Goal: Task Accomplishment & Management: Use online tool/utility

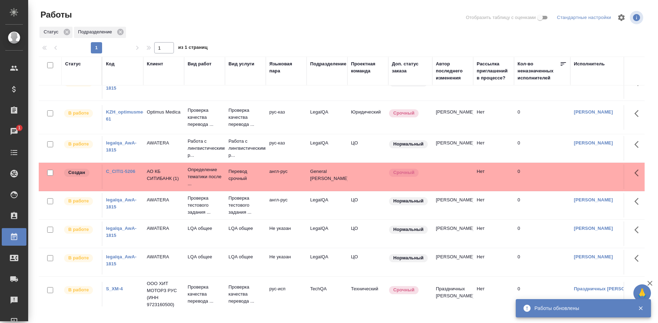
scroll to position [44, 0]
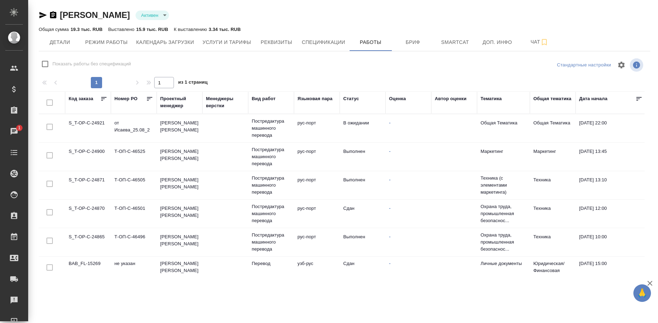
scroll to position [144, 0]
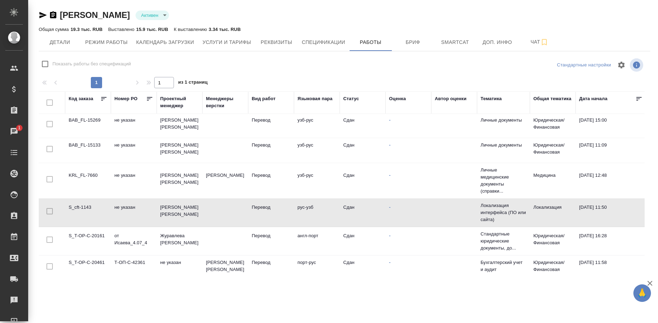
click at [38, 15] on div "Ибрагимов Алишер Активен active Общая сумма 19.3 тыс. RUB Выставлено 15.9 тыс. …" at bounding box center [344, 139] width 619 height 278
click at [51, 40] on span "Детали" at bounding box center [60, 42] width 34 height 9
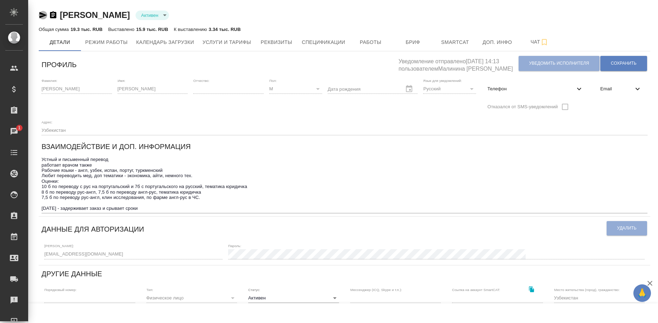
click at [40, 14] on icon "button" at bounding box center [42, 15] width 7 height 6
click at [38, 13] on div "Ибрагимов Алишер Активен active Общая сумма 19.3 тыс. RUB Выставлено 15.9 тыс. …" at bounding box center [344, 248] width 619 height 496
click at [40, 15] on icon "button" at bounding box center [43, 15] width 8 height 8
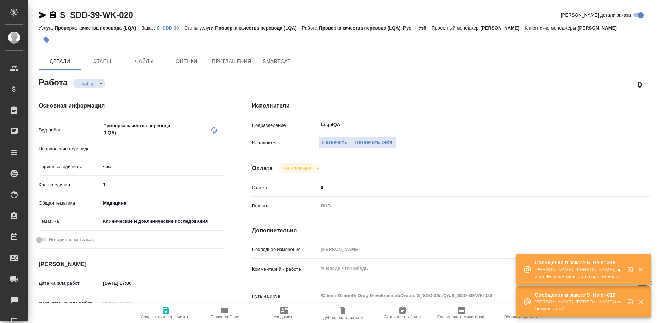
type input "рус-узб"
click at [372, 139] on span "Назначить себя" at bounding box center [373, 143] width 37 height 8
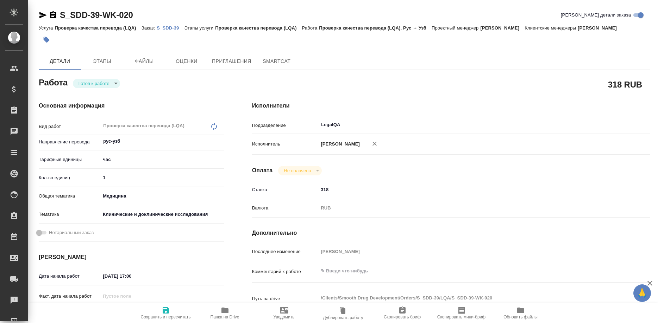
type textarea "x"
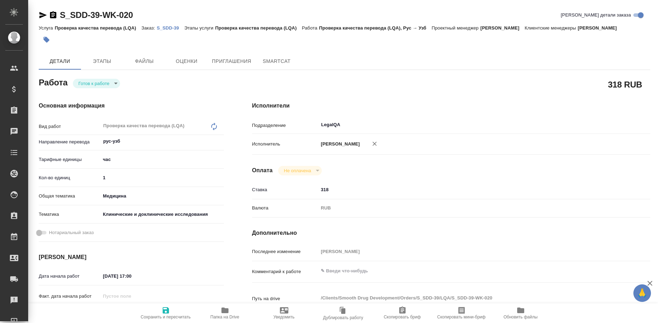
type textarea "x"
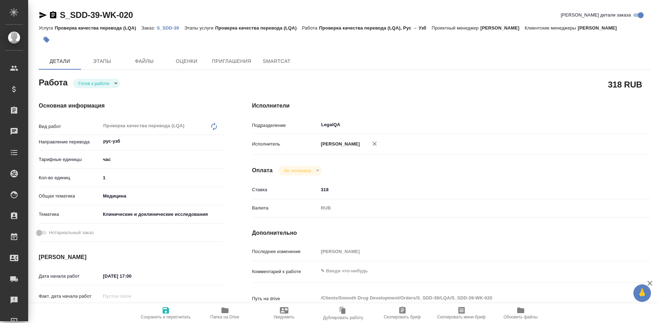
type textarea "x"
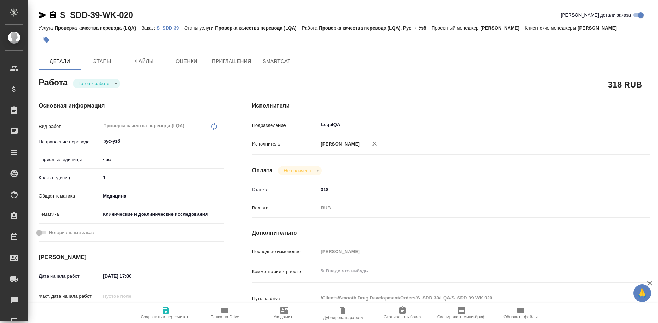
type textarea "x"
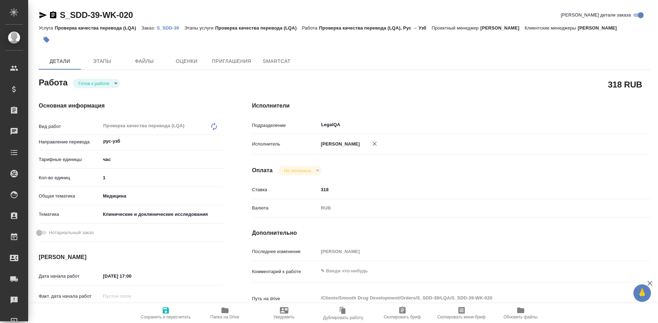
type textarea "x"
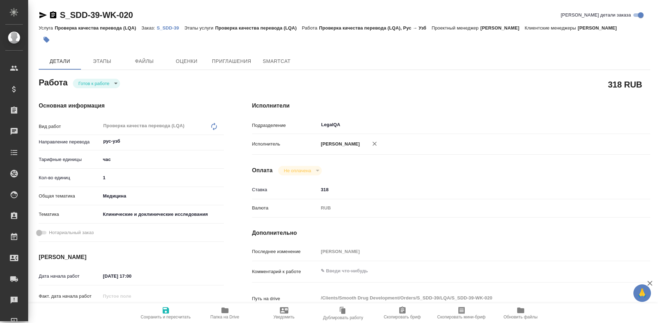
type textarea "x"
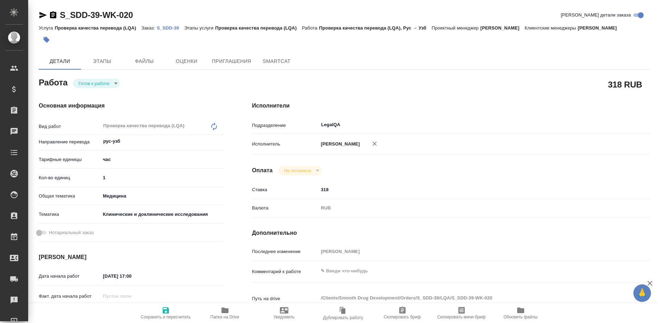
type textarea "x"
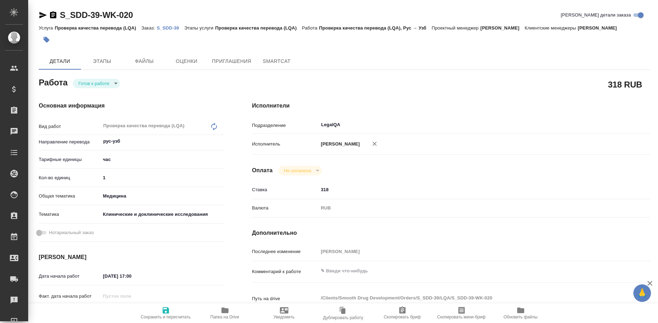
type textarea "x"
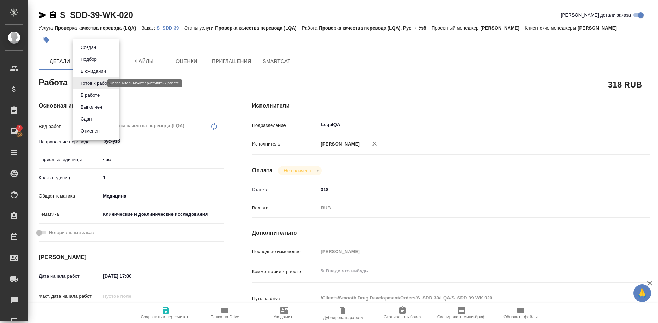
click at [99, 82] on body "🙏 .cls-1 fill:#fff; AWATERA Shirina Sabina Клиенты Спецификации Заказы 2 Чаты T…" at bounding box center [329, 161] width 658 height 323
click at [83, 69] on button "В ожидании" at bounding box center [93, 72] width 30 height 8
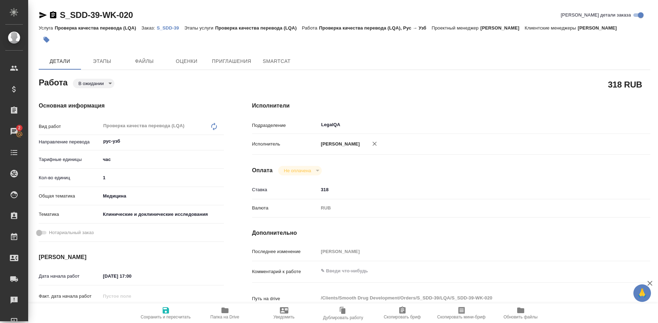
type textarea "x"
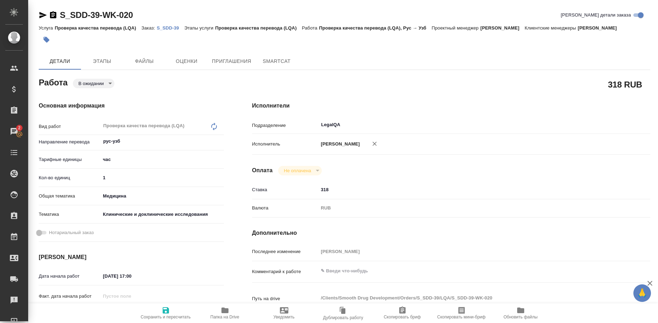
type textarea "x"
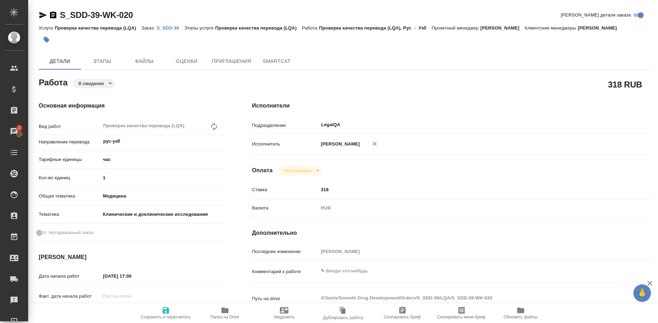
type textarea "x"
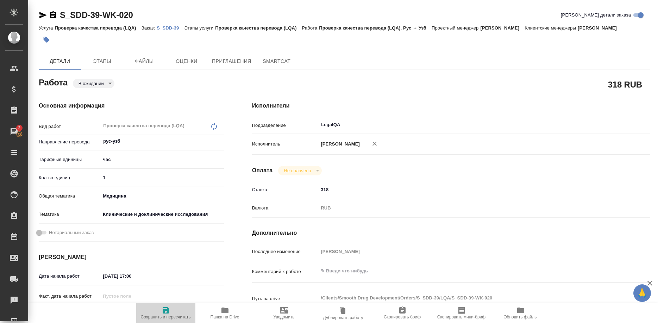
drag, startPoint x: 165, startPoint y: 310, endPoint x: 259, endPoint y: 288, distance: 96.9
click at [165, 311] on icon "button" at bounding box center [166, 311] width 6 height 6
type textarea "x"
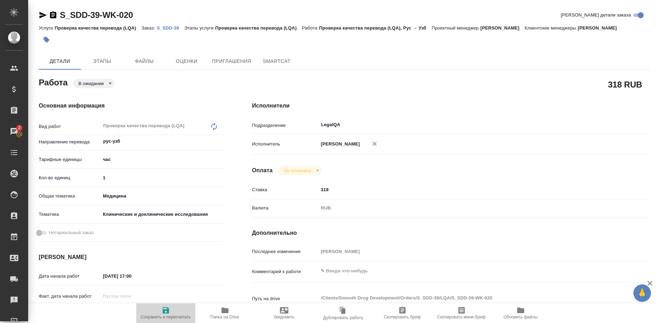
type textarea "x"
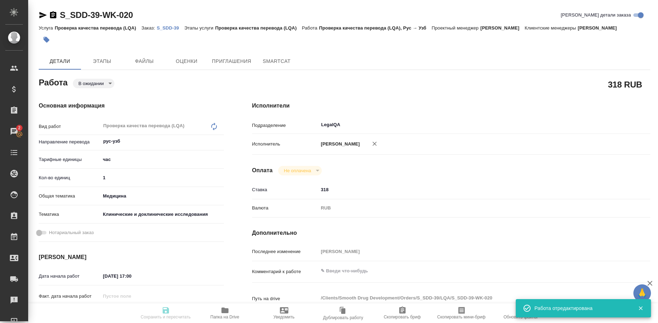
type input "pending"
type textarea "Проверка качества перевода (LQA)"
type textarea "x"
type input "рус-узб"
type input "5a8b1489cc6b4906c91bfd93"
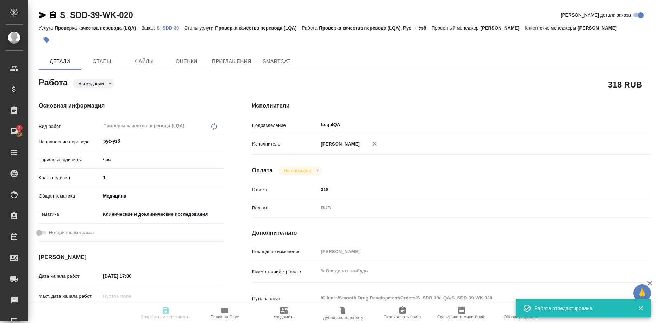
type input "1"
type input "med"
type input "5a8b8b956a9677013d343d9e"
type input "26.08.2025 17:00"
type input "27.08.2025 14:00"
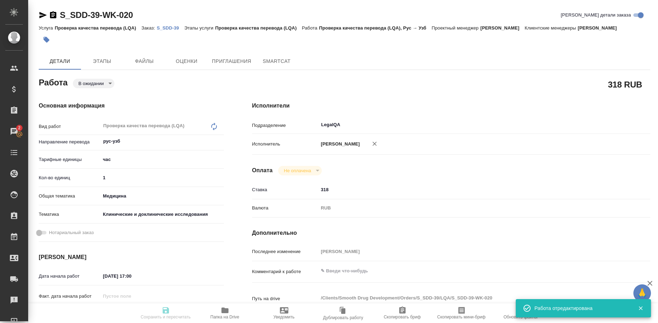
type input "27.08.2025 17:00"
type input "LegalQA"
type input "notPayed"
type input "318"
type input "RUB"
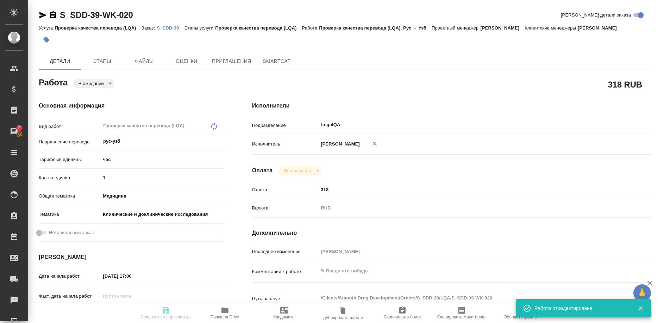
type input "Ширина Сабина"
type textarea "x"
type textarea "/Clients/Smooth Drug Development/Orders/S_SDD-39/LQA/S_SDD-39-WK-020"
type textarea "x"
type input "S_SDD-39"
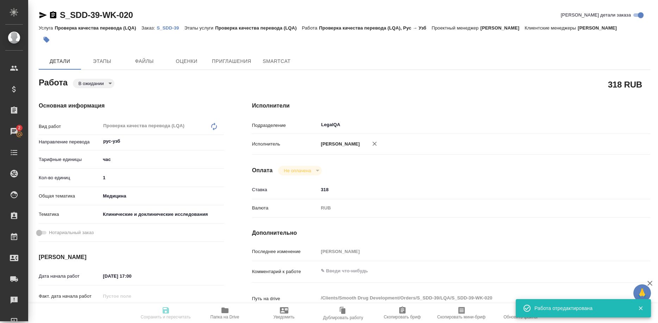
type input "Проверка качества перевода (LQA)"
type input "Усманова Ольга"
type input "Заборова Александра"
type input "/Clients/Smooth Drug Development/Orders/S_SDD-39"
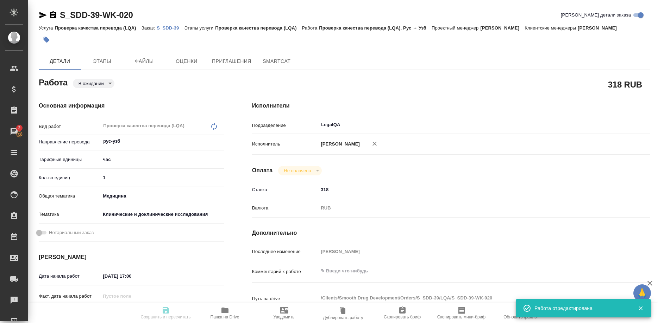
type textarea "x"
type textarea "с английского на узбекскую кириллицу и латиницу (2 варианта файлов на выходе)"
type textarea "x"
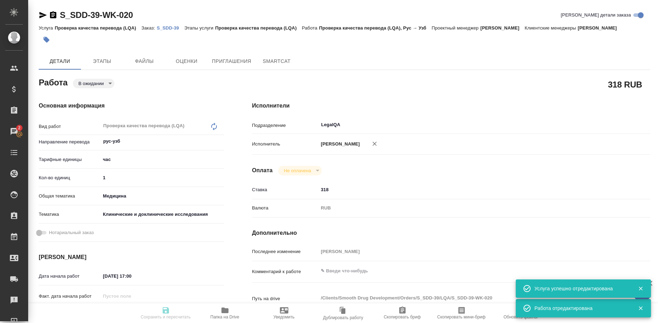
type textarea "x"
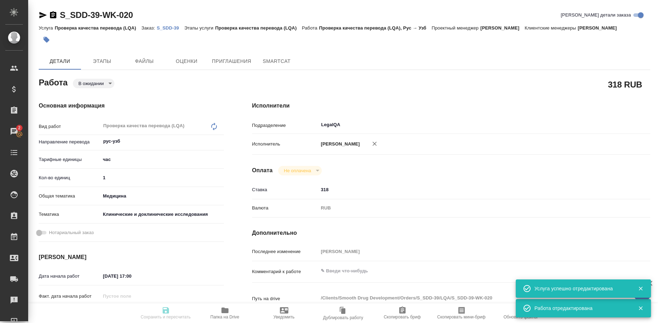
type textarea "x"
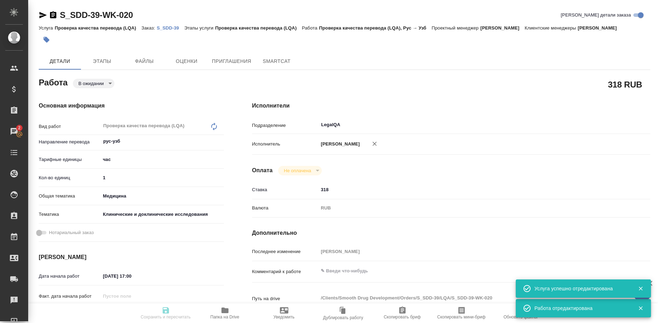
type textarea "x"
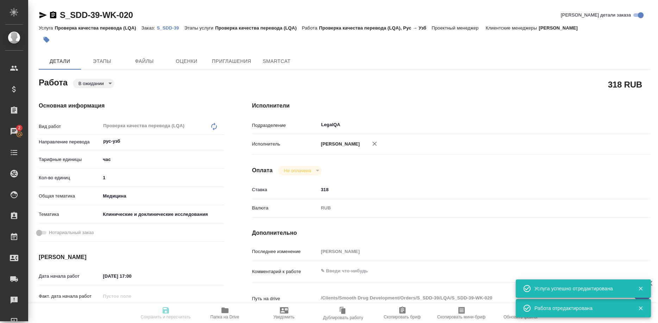
type textarea "x"
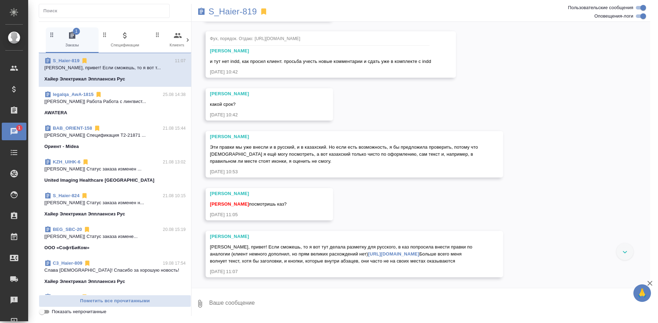
scroll to position [14531, 0]
click at [409, 252] on link "[URL][DOMAIN_NAME]" at bounding box center [393, 254] width 51 height 5
click at [234, 302] on textarea at bounding box center [429, 304] width 442 height 24
type textarea "Привет! Ок, размечаю"
click at [257, 192] on button "Ответить на сообщение" at bounding box center [248, 192] width 77 height 14
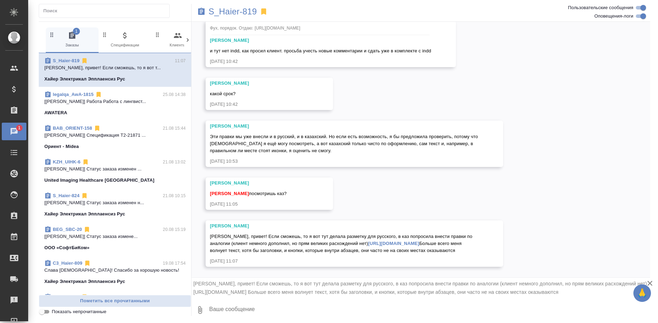
click at [241, 306] on textarea at bounding box center [429, 310] width 442 height 24
paste textarea "Привет! Ок, размечаю"
type textarea "Привет! Ок, размечаю"
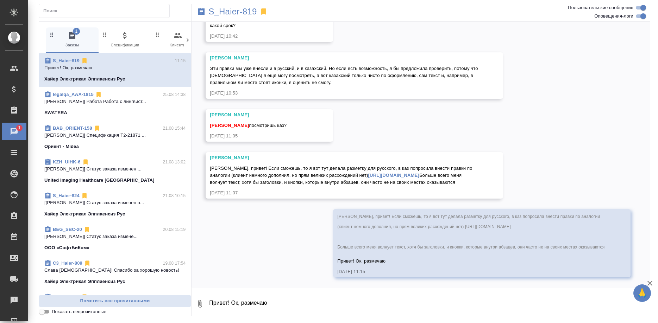
scroll to position [14610, 0]
click at [240, 11] on p "S_Haier-819" at bounding box center [232, 11] width 48 height 7
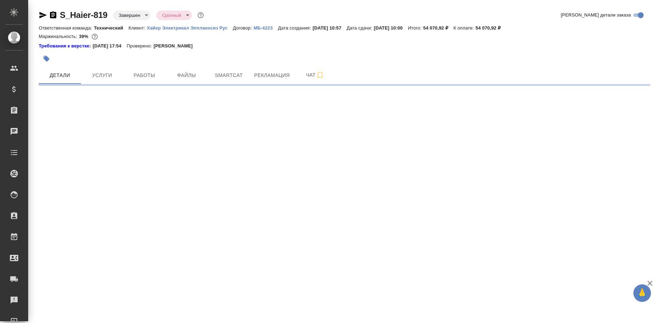
select select "RU"
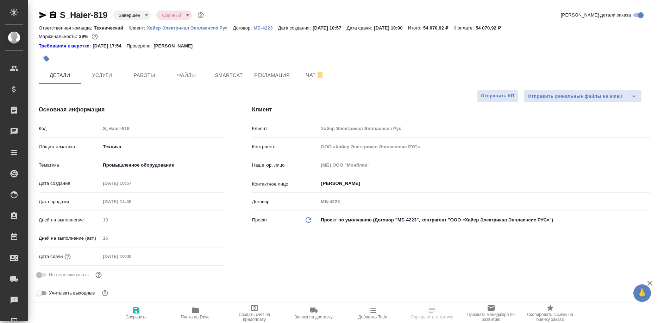
type textarea "x"
click at [260, 76] on span "Рекламация" at bounding box center [272, 75] width 36 height 9
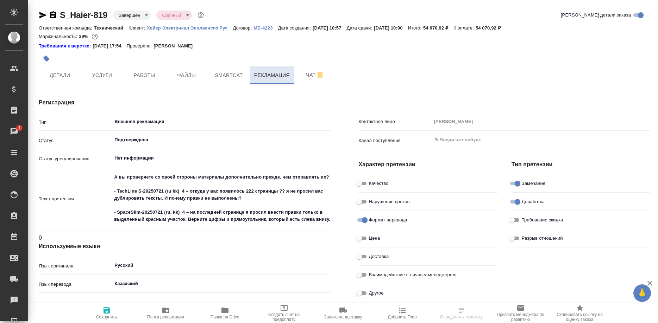
type textarea "x"
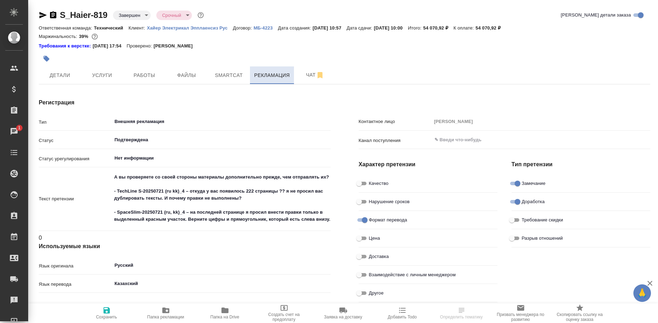
type textarea "x"
type input "Арсеньева Вера"
click at [229, 71] on button "Smartcat" at bounding box center [229, 75] width 42 height 18
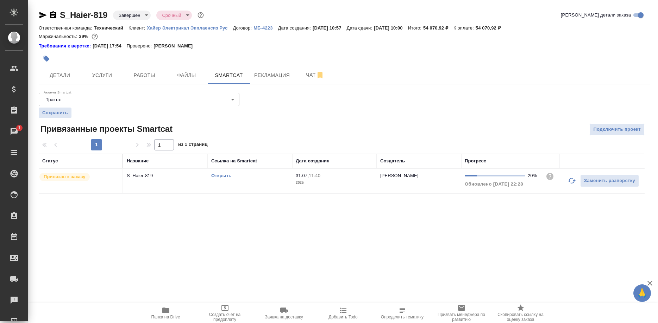
click at [221, 176] on link "Открыть" at bounding box center [221, 175] width 20 height 5
click at [217, 178] on link "Открыть" at bounding box center [221, 175] width 20 height 5
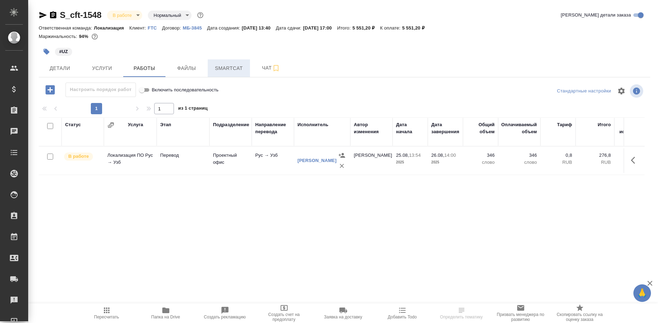
click at [233, 68] on span "Smartcat" at bounding box center [229, 68] width 34 height 9
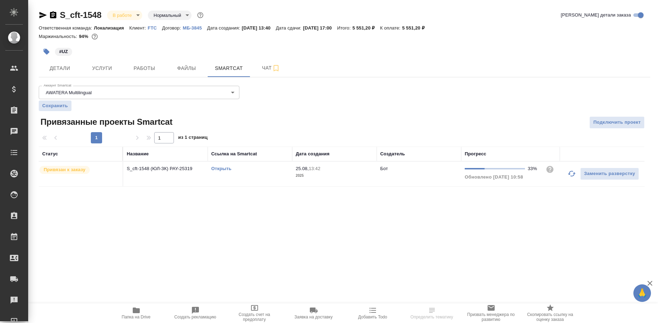
click at [217, 169] on link "Открыть" at bounding box center [221, 168] width 20 height 5
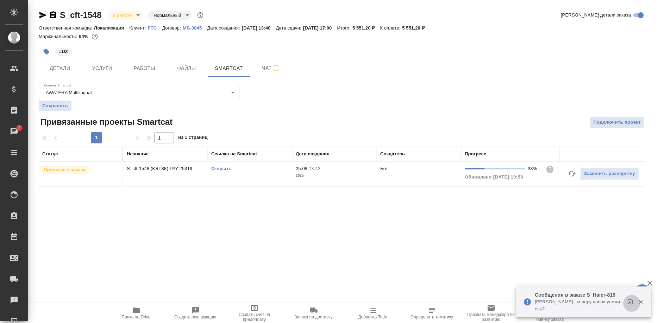
click at [624, 301] on button "button" at bounding box center [631, 303] width 17 height 17
click at [257, 70] on span "Чат" at bounding box center [271, 68] width 34 height 9
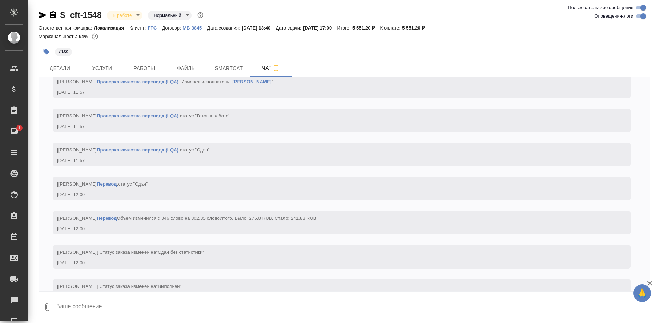
scroll to position [1172, 0]
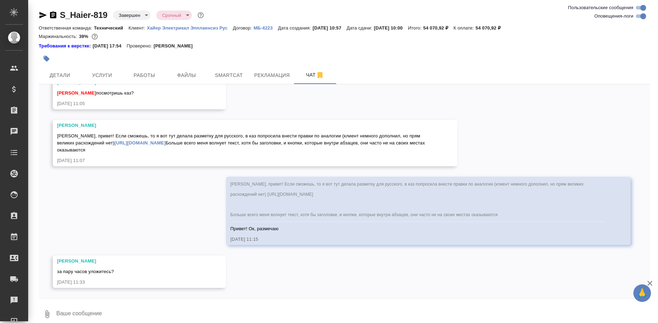
scroll to position [14444, 0]
click at [134, 313] on textarea at bounding box center [353, 315] width 594 height 24
type textarea "Я скоро первый файл отдам."
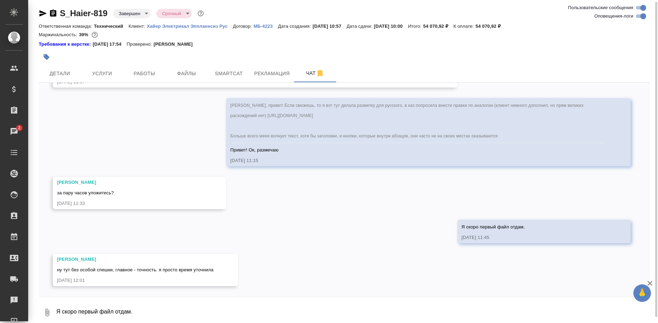
scroll to position [14522, 0]
type textarea "На 1 файл минут 40 ушло."
click at [141, 75] on span "Работы" at bounding box center [144, 73] width 34 height 9
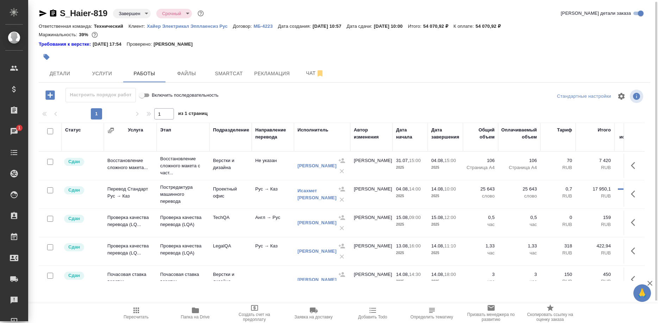
click at [198, 309] on icon "button" at bounding box center [195, 311] width 7 height 6
click at [304, 74] on span "Чат" at bounding box center [315, 73] width 34 height 9
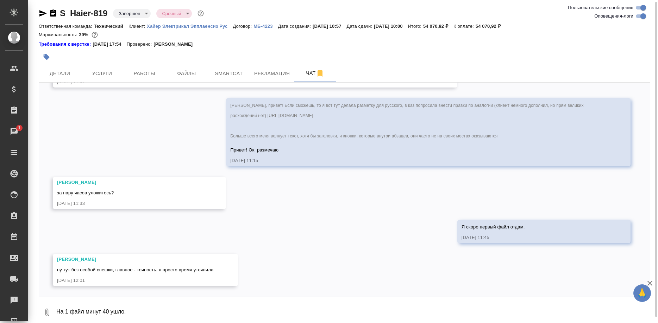
scroll to position [14522, 0]
click at [180, 309] on textarea "На 1 файл минут 40 ушло." at bounding box center [353, 313] width 594 height 24
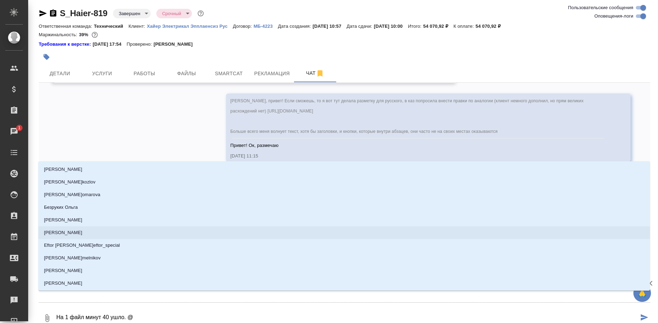
type textarea "На 1 файл минут 40 ушло. @м"
type input "м"
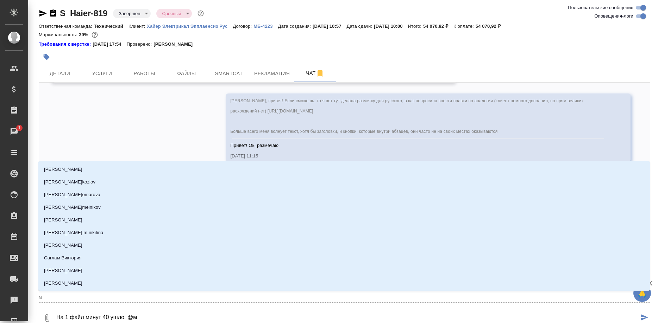
type textarea "На 1 файл минут 40 ушло. @ма"
type input "ма"
type textarea "На 1 файл минут 40 ушло. @мал"
type input "мал"
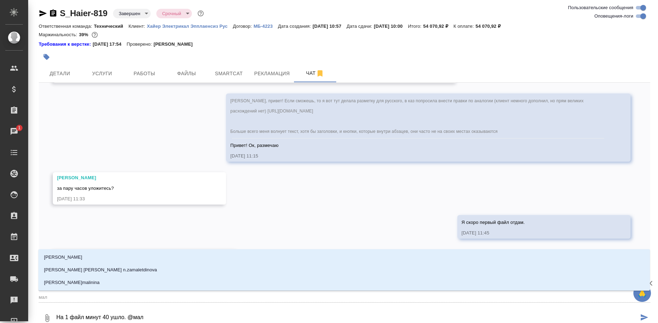
type textarea "На 1 файл минут 40 ушло. @мало"
type input "мало"
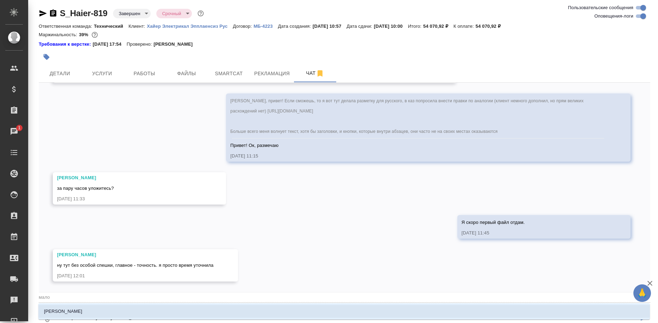
click at [71, 313] on p "Малофеева Екатерина" at bounding box center [63, 311] width 38 height 7
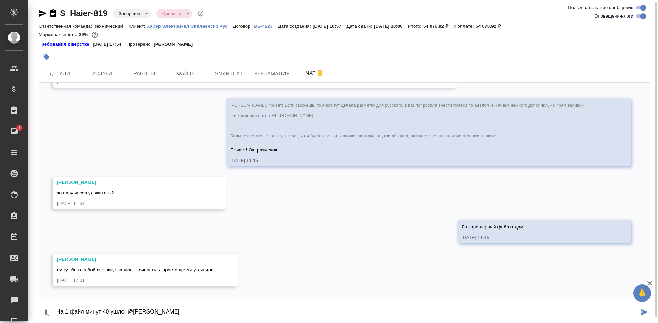
click at [90, 312] on textarea "На 1 файл минут 40 ушло. @Малофеева Екатерина" at bounding box center [347, 313] width 583 height 24
click at [213, 312] on textarea "На 1 файл минут 40 ушло. @Малофеева Екатерина" at bounding box center [347, 313] width 583 height 24
paste textarea "https://drive.awatera.com/s/3gZaB4QMqC4PdDD"
type textarea "На 1 файл минут 40 ушло. @Малофеева Екатерина, сюда положила: https://drive.awa…"
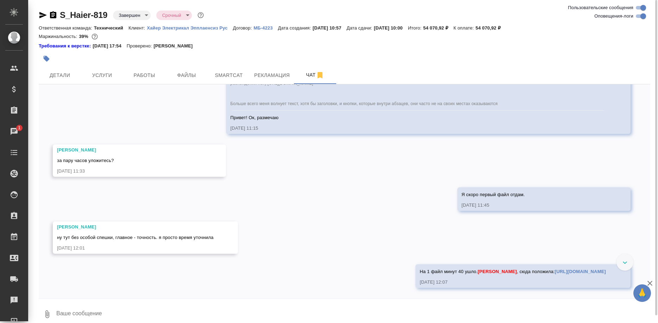
scroll to position [14376, 0]
click at [165, 34] on link "https://drive.awatera.com/s/F2oHPmA879CyTMG" at bounding box center [139, 31] width 51 height 5
click at [153, 75] on span "Работы" at bounding box center [144, 75] width 34 height 9
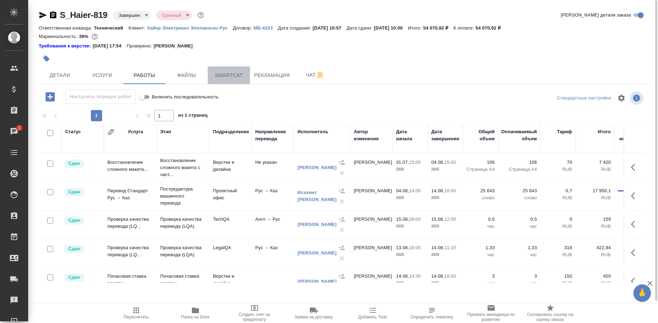
click at [214, 74] on span "Smartcat" at bounding box center [229, 75] width 34 height 9
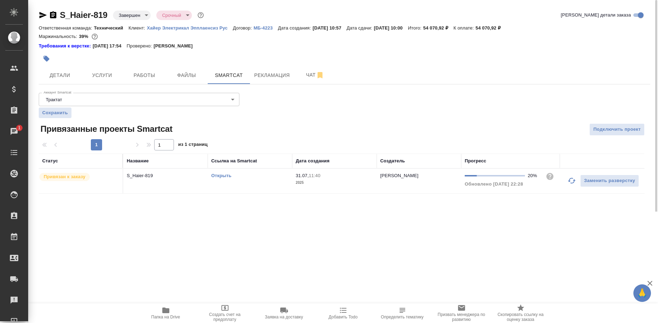
click at [213, 176] on link "Открыть" at bounding box center [221, 175] width 20 height 5
click at [142, 74] on span "Работы" at bounding box center [144, 75] width 34 height 9
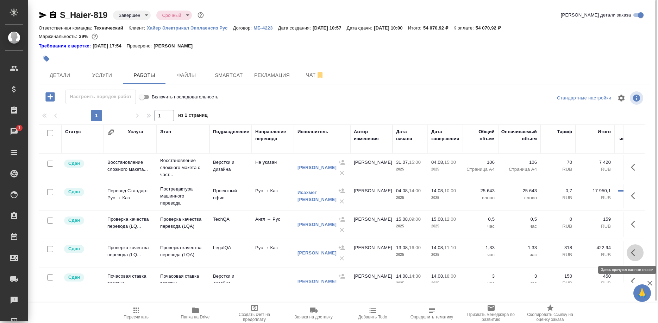
click at [630, 255] on button "button" at bounding box center [634, 253] width 17 height 17
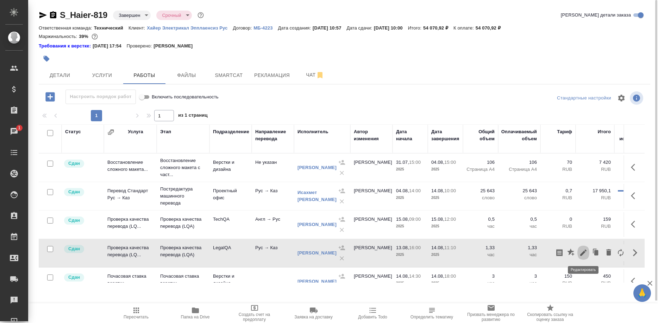
click at [579, 250] on icon "button" at bounding box center [583, 253] width 8 height 8
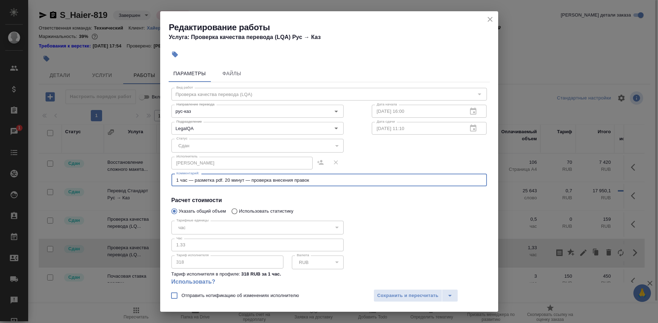
click at [318, 181] on textarea "1 час — разметка pdf. 20 минут — проверка внесения правок" at bounding box center [328, 180] width 305 height 5
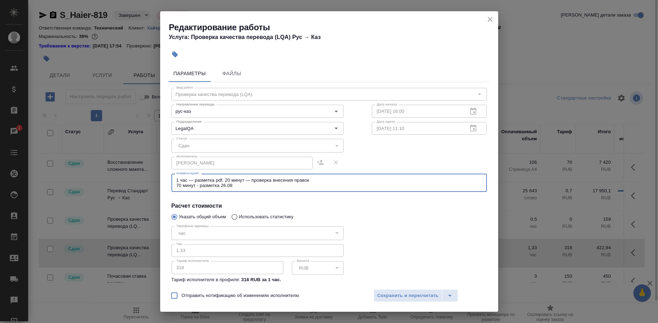
click at [322, 184] on textarea "1 час — разметка pdf. 20 минут — проверка внесения правок 70 минут - разметка 2…" at bounding box center [328, 183] width 305 height 11
drag, startPoint x: 337, startPoint y: 184, endPoint x: 161, endPoint y: 185, distance: 175.9
click at [176, 185] on textarea "1 час — разметка pdf. 20 минут — проверка внесения правок 70 минут - разметка 2…" at bounding box center [328, 183] width 305 height 11
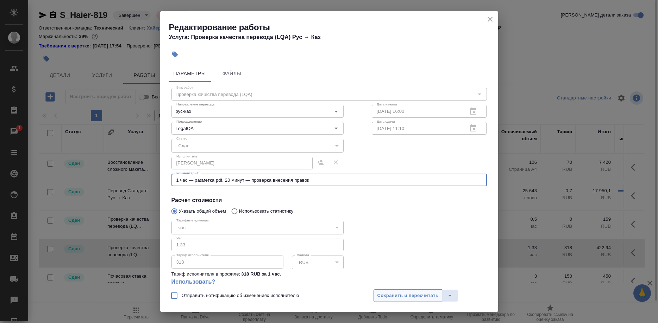
type textarea "1 час — разметка pdf. 20 минут — проверка внесения правок"
click at [383, 297] on span "Сохранить и пересчитать" at bounding box center [407, 296] width 61 height 8
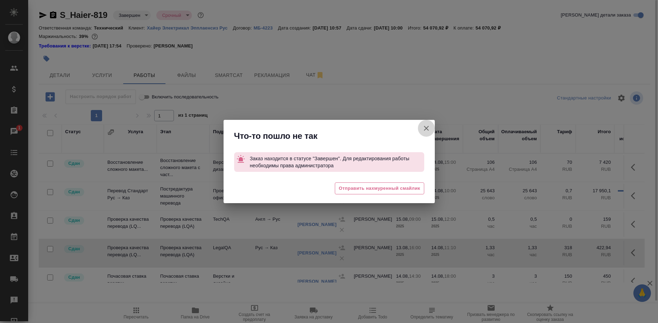
click at [423, 130] on icon "button" at bounding box center [426, 128] width 8 height 8
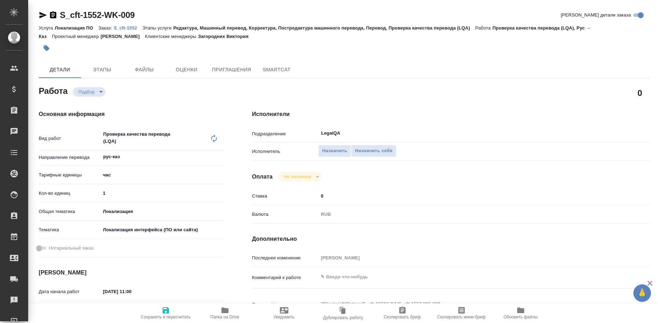
type textarea "x"
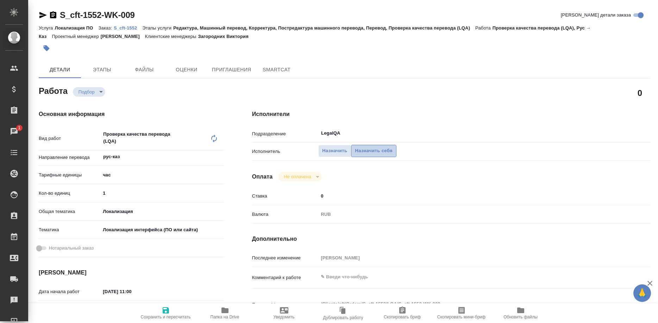
click at [368, 147] on span "Назначить себя" at bounding box center [373, 151] width 37 height 8
type textarea "x"
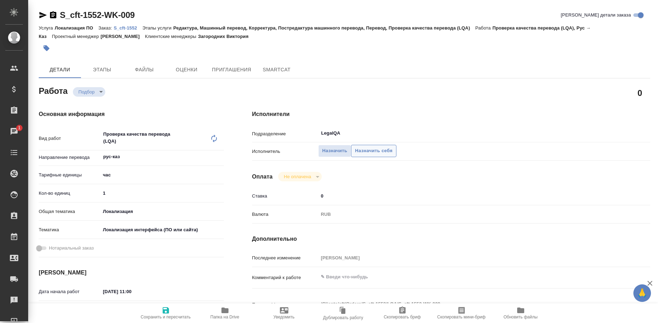
type textarea "x"
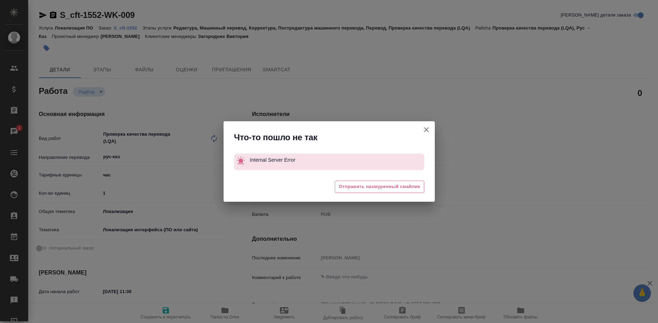
click at [424, 129] on icon "button" at bounding box center [426, 130] width 8 height 8
type textarea "x"
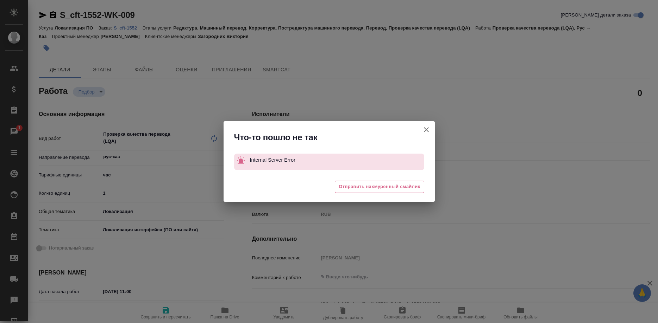
type textarea "x"
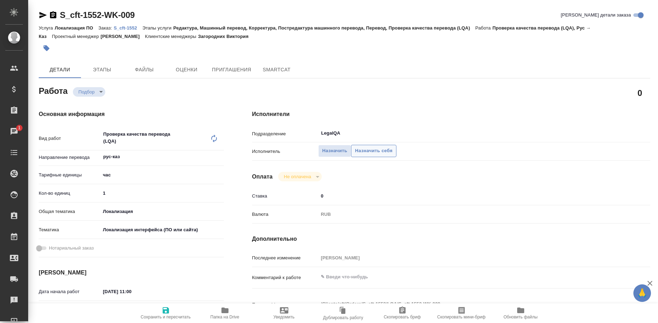
click at [375, 147] on span "Назначить себя" at bounding box center [373, 151] width 37 height 8
type textarea "x"
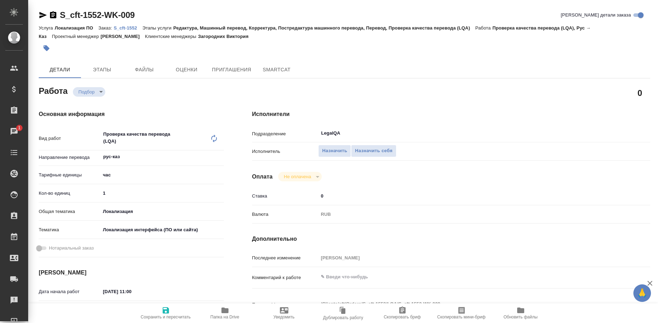
type textarea "x"
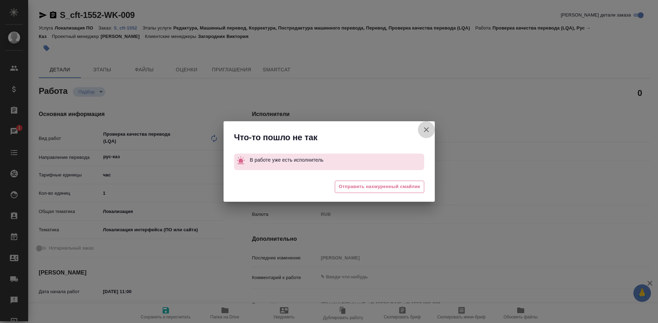
click at [424, 129] on icon "button" at bounding box center [426, 130] width 8 height 8
type textarea "x"
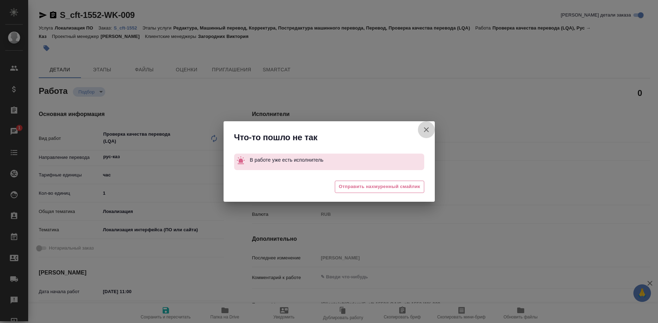
type textarea "x"
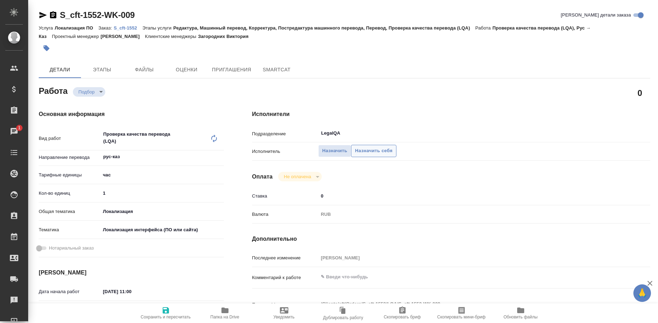
click at [387, 147] on span "Назначить себя" at bounding box center [373, 151] width 37 height 8
type textarea "x"
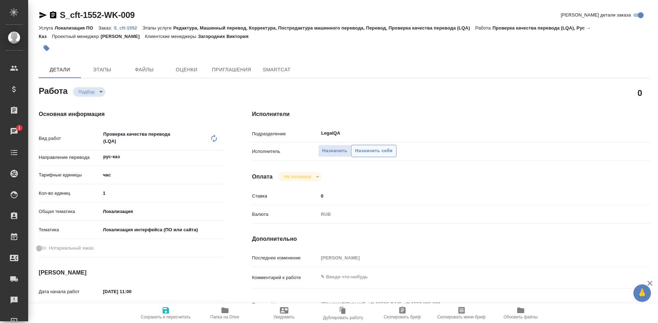
type textarea "x"
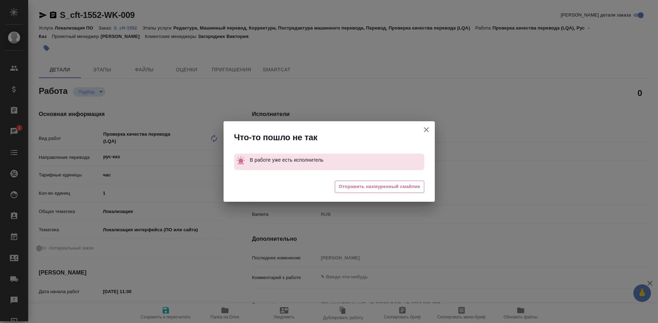
click at [424, 128] on icon "button" at bounding box center [426, 130] width 8 height 8
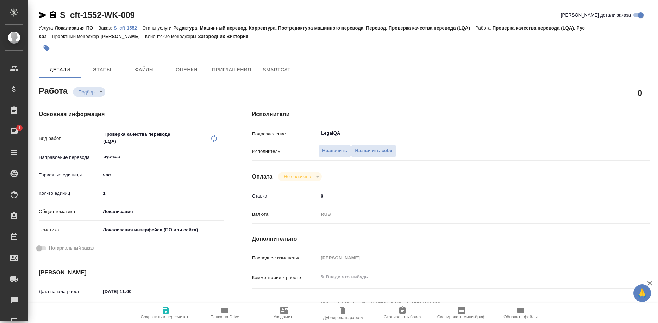
type textarea "x"
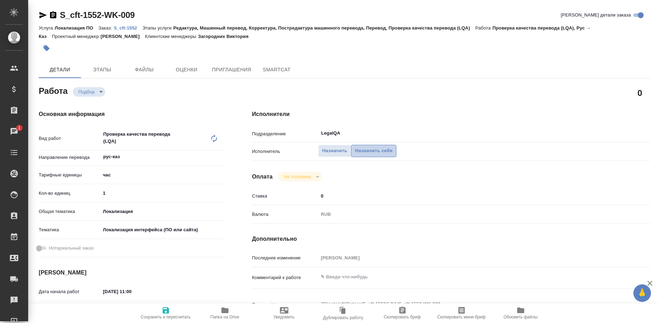
click at [369, 147] on span "Назначить себя" at bounding box center [373, 151] width 37 height 8
type textarea "x"
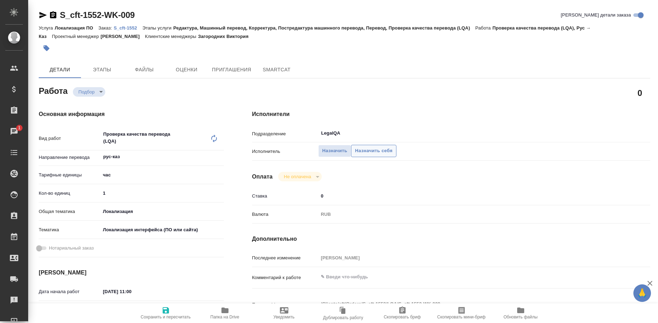
type textarea "x"
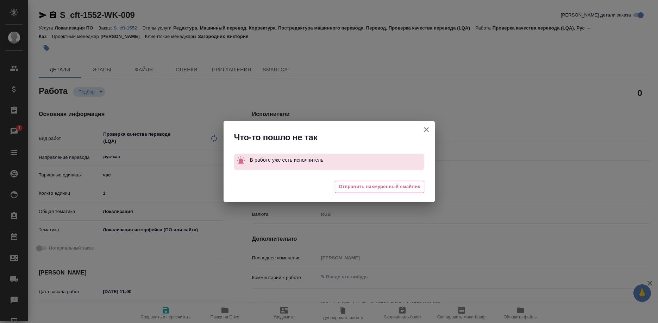
click at [419, 129] on button "[PERSON_NAME] детали заказа" at bounding box center [426, 129] width 17 height 17
type textarea "x"
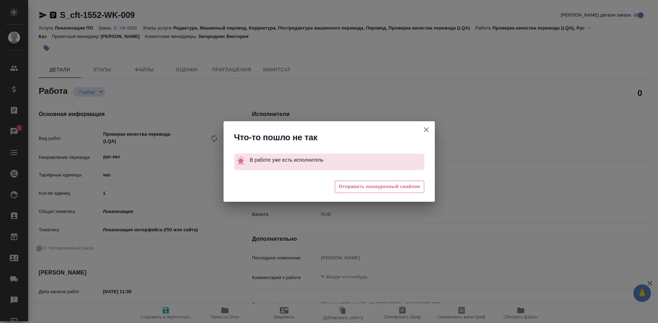
type textarea "x"
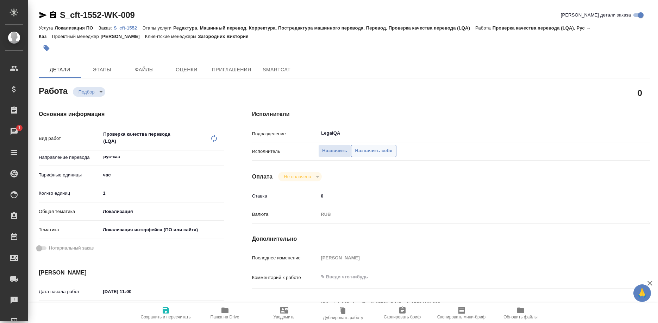
click at [375, 147] on span "Назначить себя" at bounding box center [373, 151] width 37 height 8
type textarea "x"
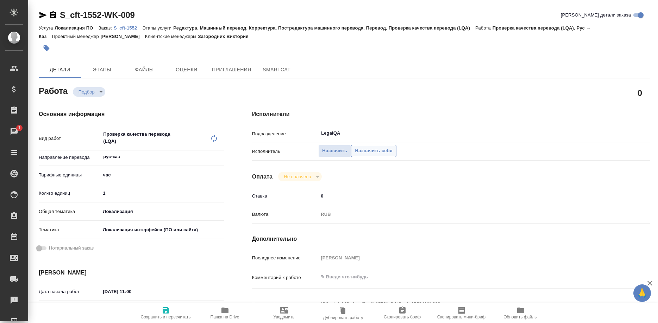
type textarea "x"
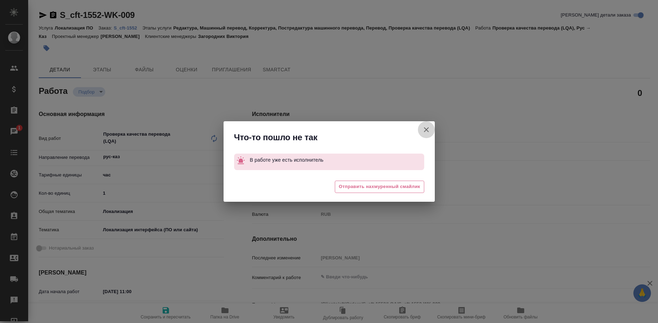
click at [420, 130] on button "[PERSON_NAME] детали заказа" at bounding box center [426, 129] width 17 height 17
type textarea "x"
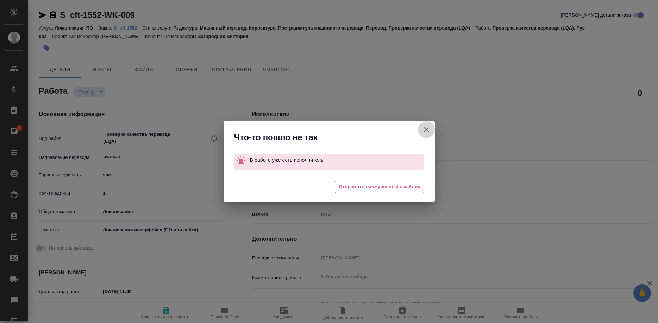
type textarea "x"
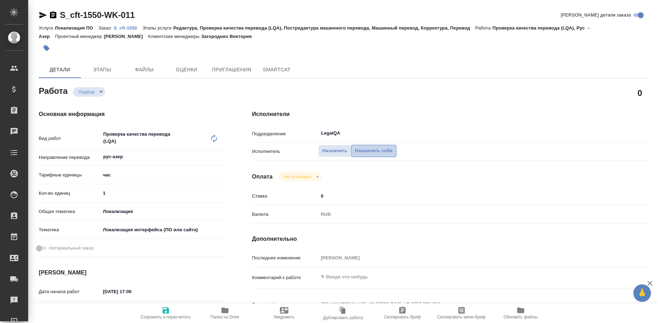
click at [359, 147] on span "Назначить себя" at bounding box center [373, 151] width 37 height 8
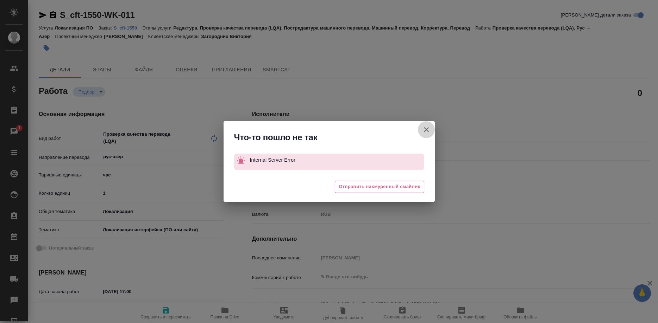
click at [422, 125] on button "[PERSON_NAME] детали заказа" at bounding box center [426, 129] width 17 height 17
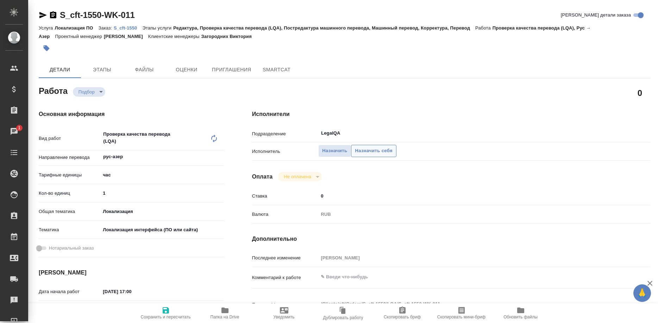
click at [368, 147] on button "Назначить себя" at bounding box center [373, 151] width 45 height 12
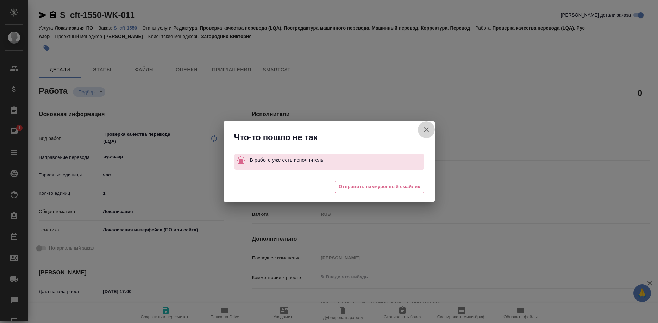
click at [423, 129] on icon "button" at bounding box center [426, 130] width 8 height 8
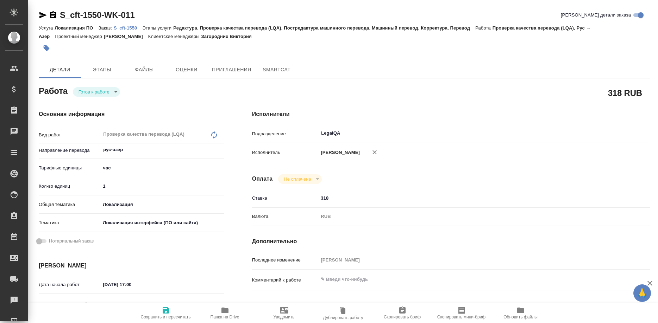
type textarea "x"
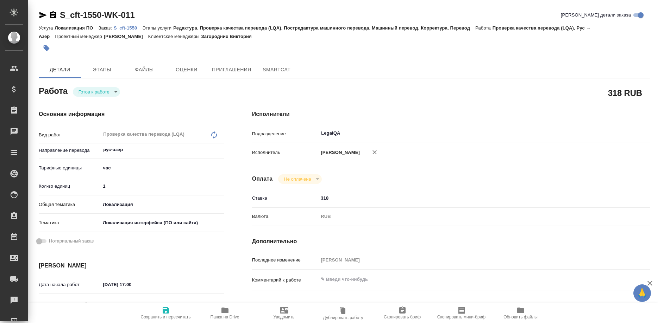
type textarea "x"
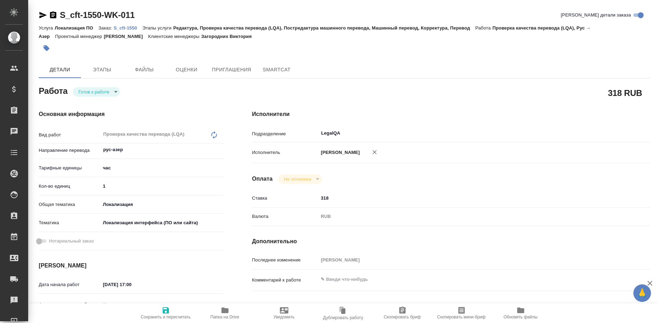
type textarea "x"
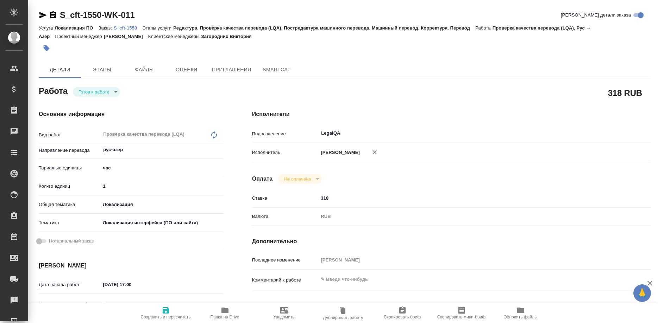
type textarea "x"
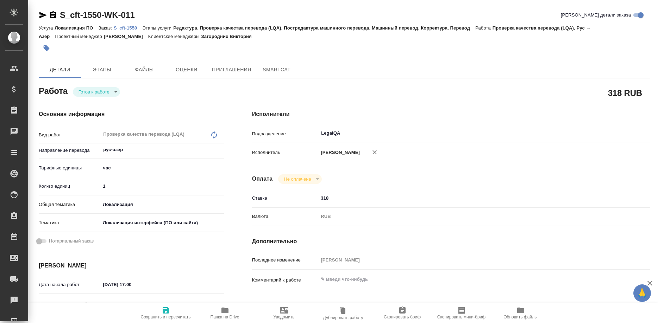
type textarea "x"
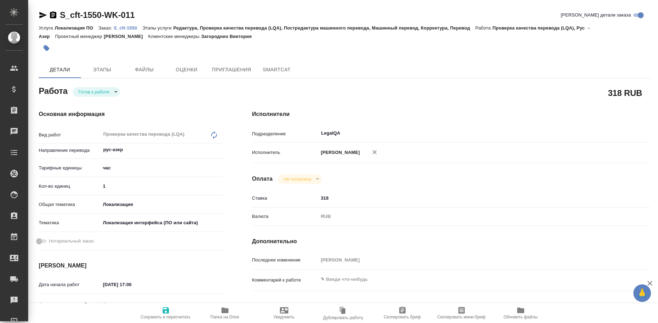
type textarea "x"
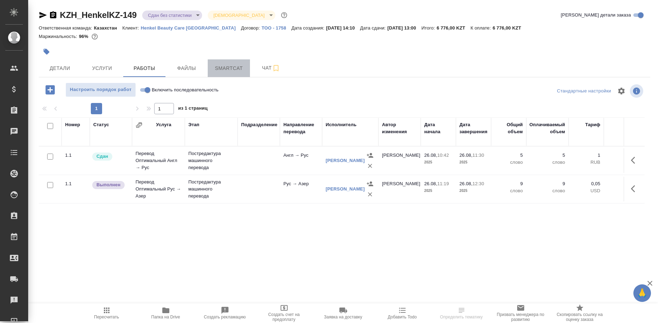
click at [232, 72] on span "Smartcat" at bounding box center [229, 68] width 34 height 9
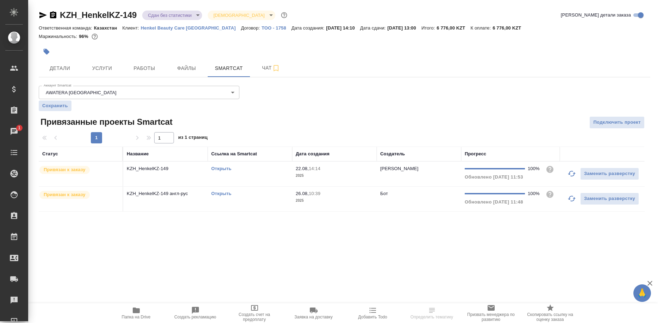
click at [221, 169] on link "Открыть" at bounding box center [221, 168] width 20 height 5
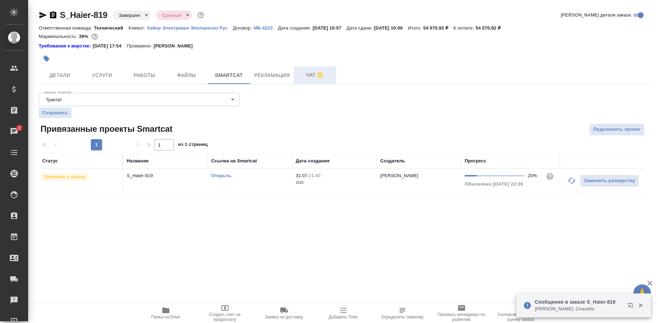
click at [303, 75] on span "Чат" at bounding box center [315, 75] width 34 height 9
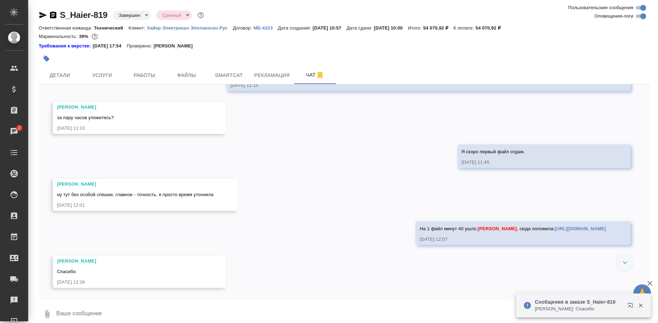
scroll to position [14599, 0]
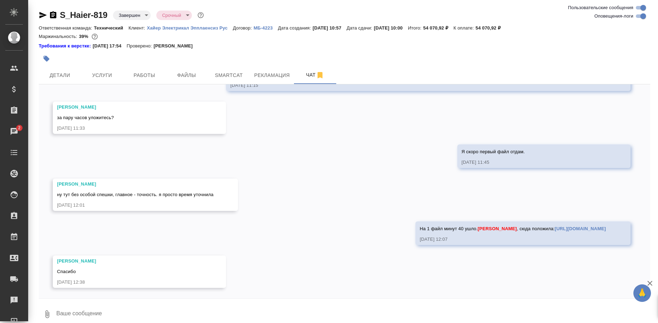
click at [554, 229] on link "https://drive.awatera.com/s/3gZaB4QMqC4PdDD" at bounding box center [579, 228] width 51 height 5
click at [137, 78] on span "Работы" at bounding box center [144, 75] width 34 height 9
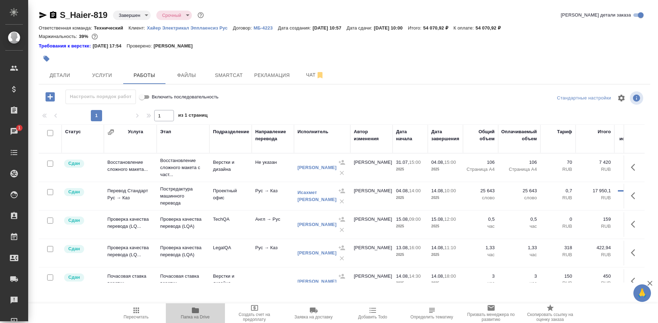
click at [194, 312] on icon "button" at bounding box center [195, 311] width 7 height 6
click at [308, 75] on span "Чат" at bounding box center [315, 75] width 34 height 9
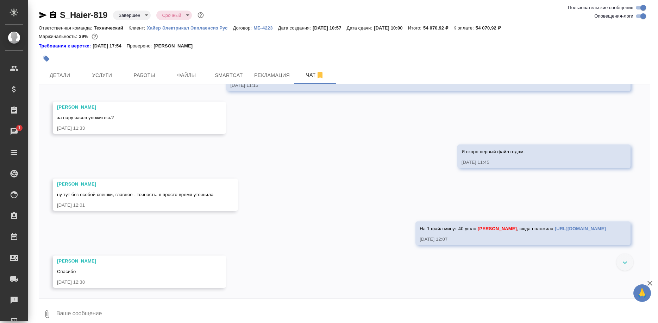
scroll to position [14599, 0]
click at [172, 312] on textarea at bounding box center [353, 315] width 594 height 24
type textarea "И второй там же"
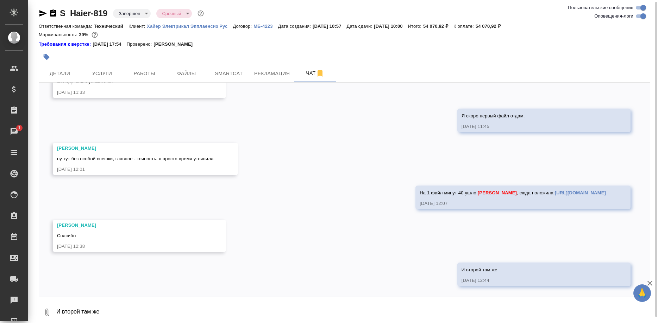
scroll to position [14633, 0]
